Goal: Transaction & Acquisition: Purchase product/service

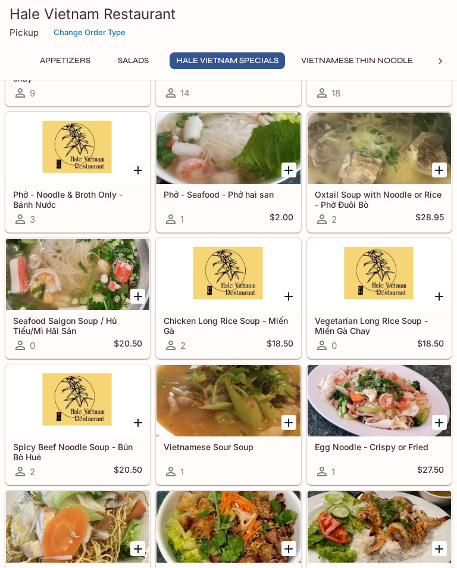
scroll to position [858, 0]
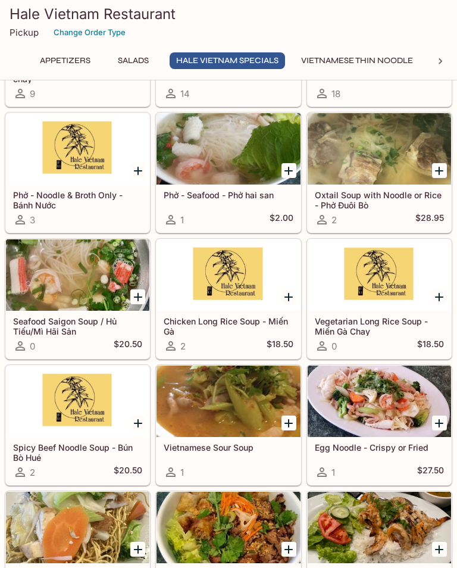
click at [440, 58] on icon at bounding box center [440, 61] width 12 height 12
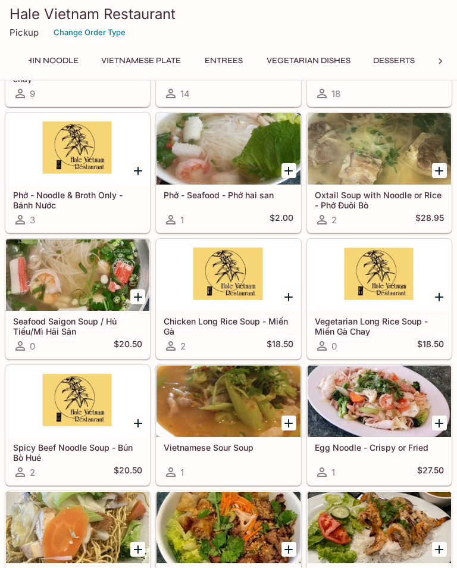
scroll to position [0, 359]
click at [143, 61] on button "Vietnamese Plate" at bounding box center [116, 60] width 93 height 17
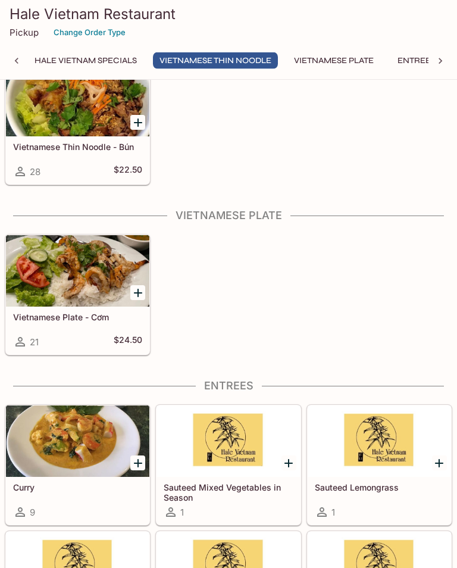
scroll to position [1459, 0]
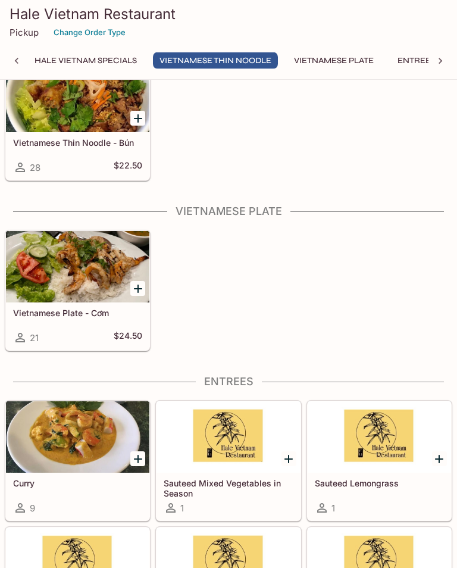
click at [134, 283] on icon "Add Vietnamese Plate - Cơm" at bounding box center [138, 289] width 14 height 14
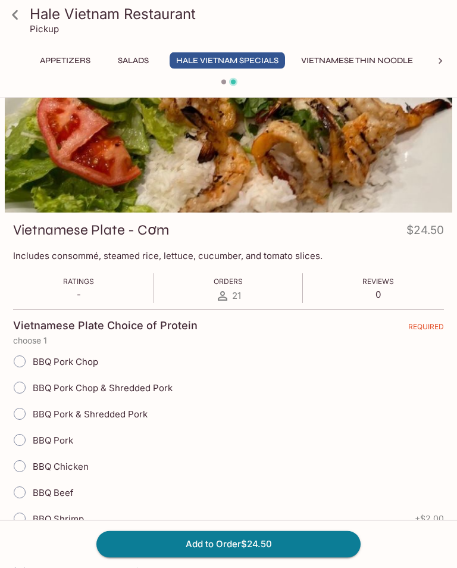
scroll to position [62, 0]
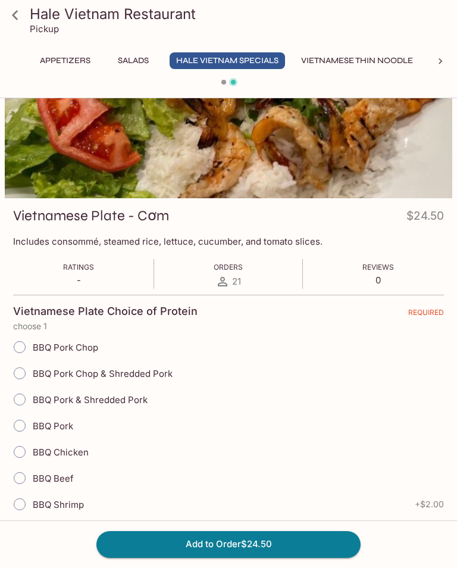
click at [24, 388] on input "BBQ Pork & Shredded Pork" at bounding box center [19, 399] width 25 height 25
radio input "true"
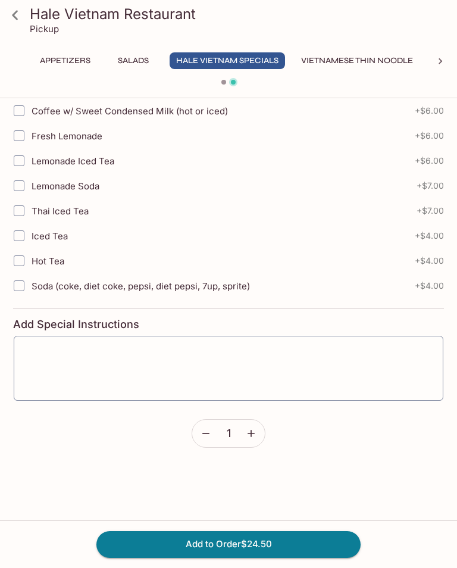
scroll to position [723, 0]
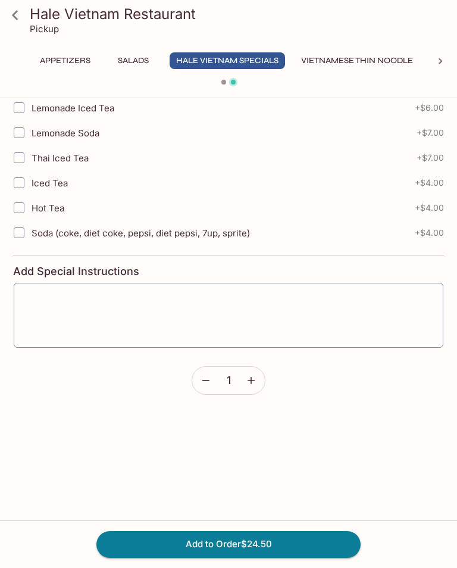
click at [277, 557] on button "Add to Order $24.50" at bounding box center [228, 544] width 264 height 26
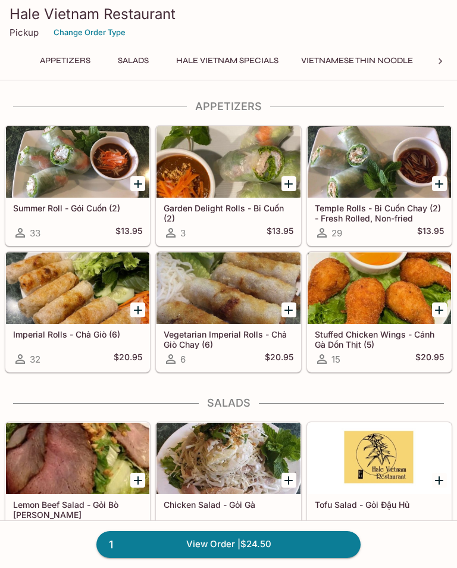
click at [67, 58] on button "Appetizers" at bounding box center [65, 60] width 64 height 17
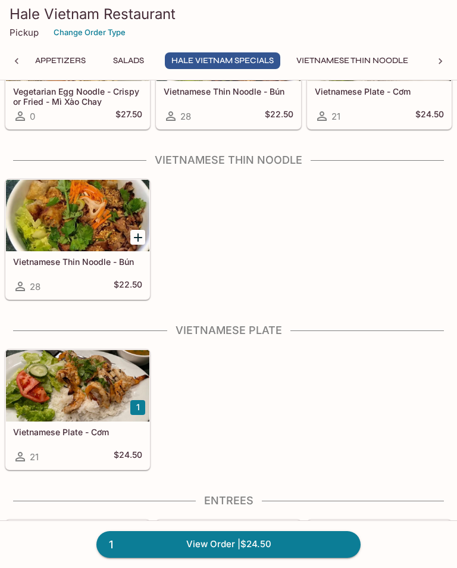
scroll to position [1383, 0]
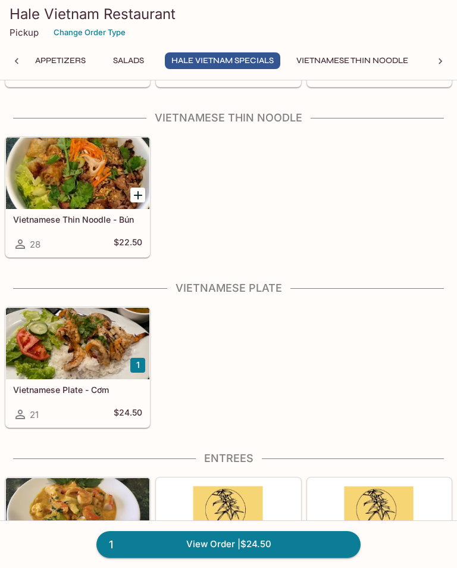
click at [108, 367] on div at bounding box center [77, 343] width 143 height 71
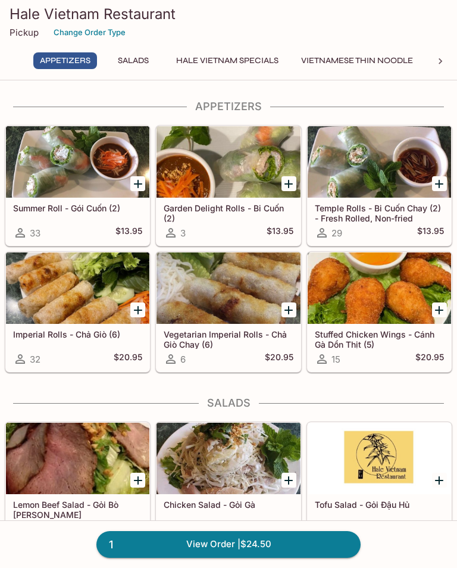
click at [227, 162] on div at bounding box center [228, 161] width 143 height 71
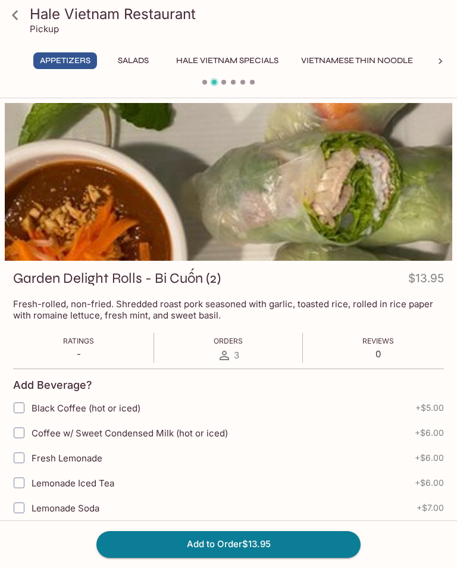
click at [15, 15] on icon at bounding box center [15, 15] width 21 height 21
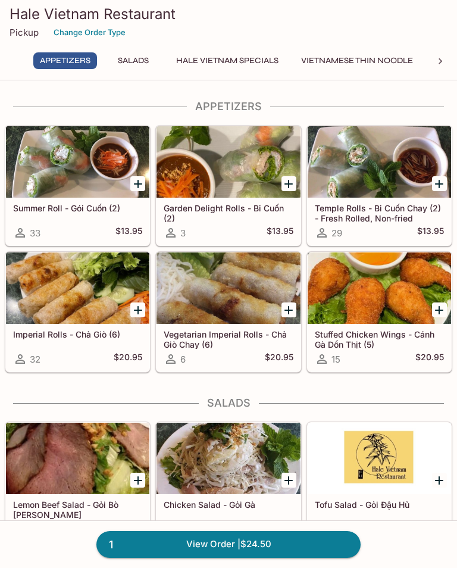
click at [395, 155] on div at bounding box center [379, 161] width 143 height 71
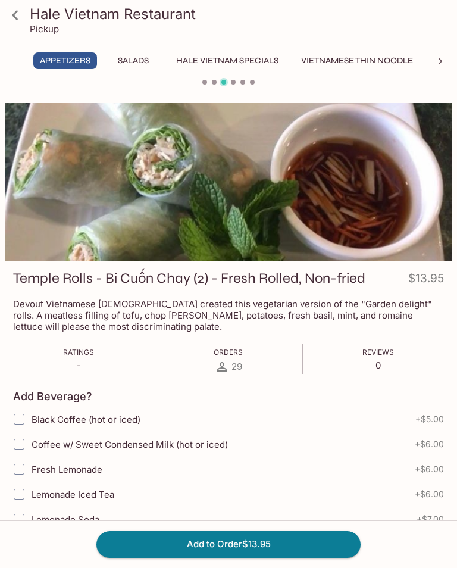
click at [14, 18] on icon at bounding box center [15, 15] width 21 height 21
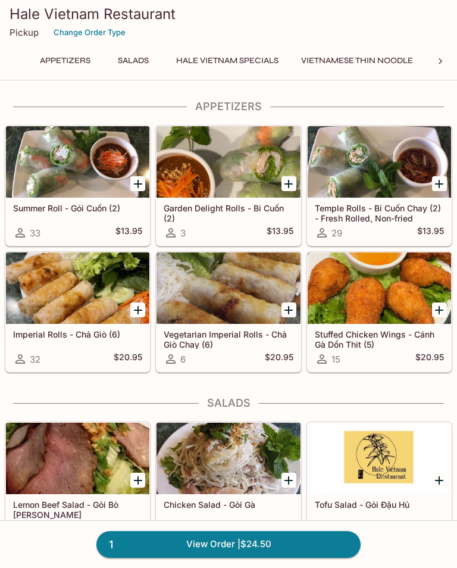
click at [80, 164] on div at bounding box center [77, 161] width 143 height 71
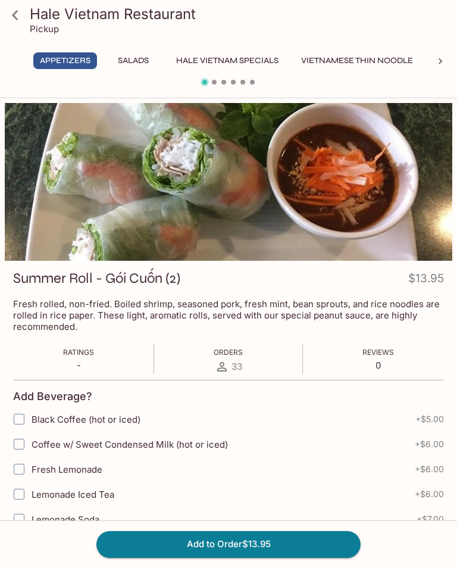
click at [14, 14] on icon at bounding box center [15, 15] width 6 height 10
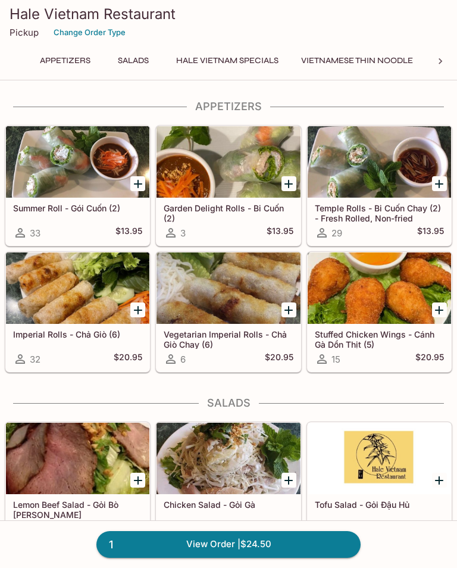
click at [86, 162] on div at bounding box center [77, 161] width 143 height 71
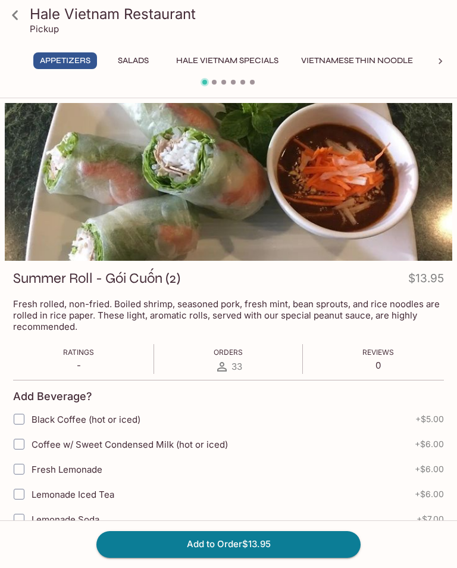
click at [17, 14] on icon at bounding box center [15, 15] width 21 height 21
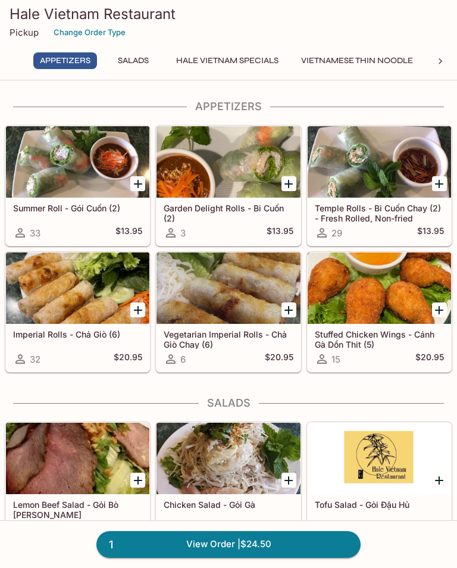
click at [312, 546] on link "1 View Order | $24.50" at bounding box center [228, 544] width 264 height 26
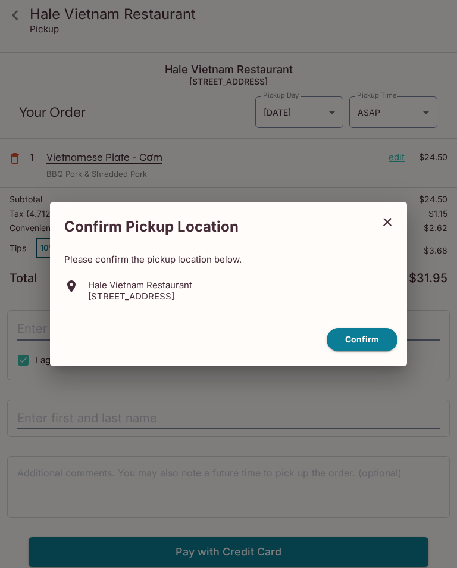
click at [381, 342] on button "Confirm" at bounding box center [362, 339] width 71 height 23
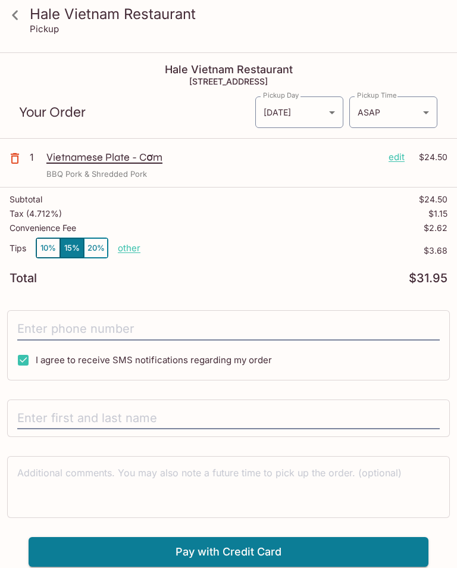
click at [402, 155] on p "edit" at bounding box center [397, 157] width 16 height 13
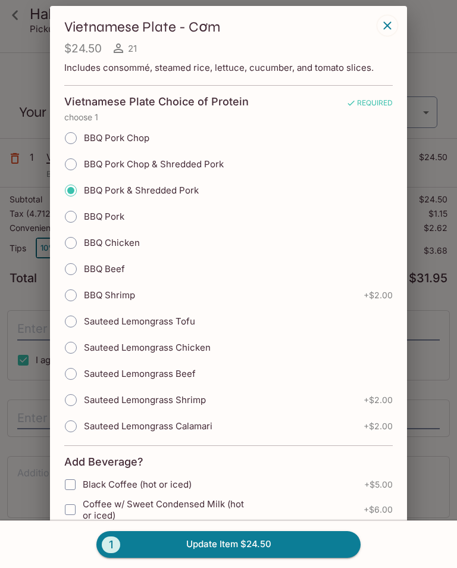
click at [393, 18] on button "button" at bounding box center [387, 25] width 20 height 20
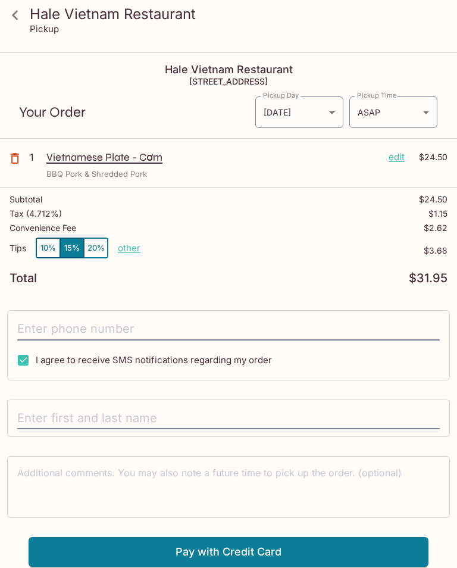
click at [10, 158] on icon "button" at bounding box center [15, 158] width 14 height 14
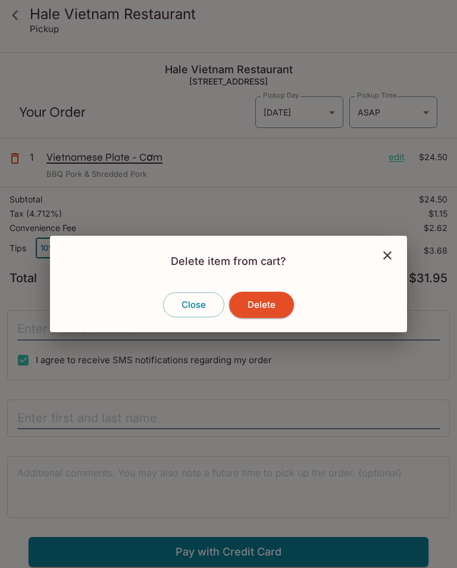
click at [267, 300] on button "Delete" at bounding box center [261, 305] width 65 height 26
